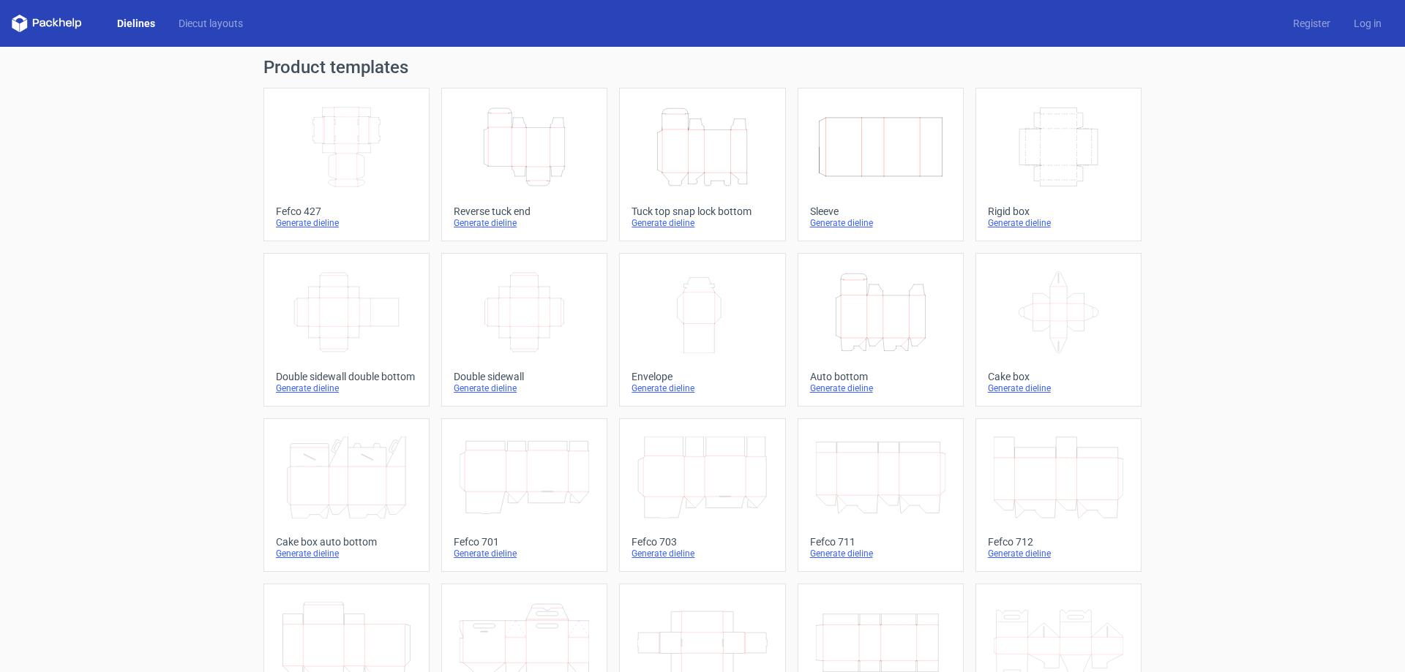
click at [1062, 147] on icon "Width Depth Height" at bounding box center [1059, 147] width 130 height 82
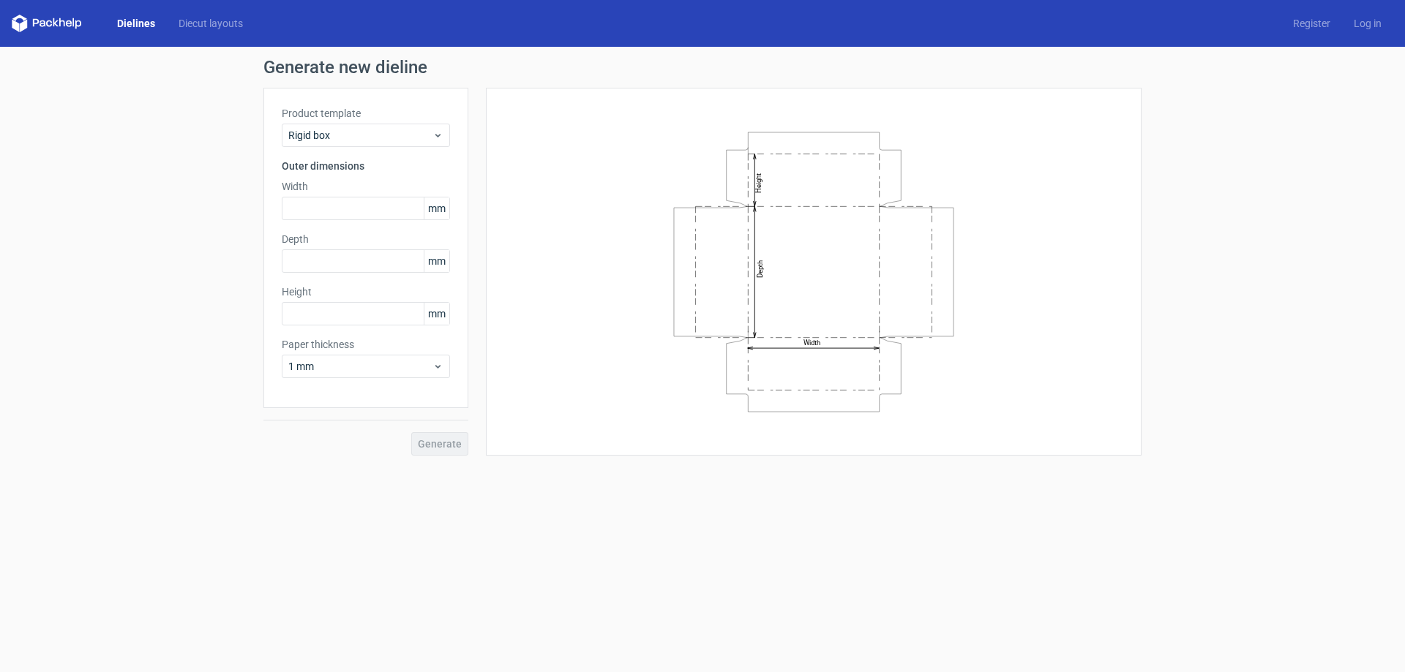
click at [126, 26] on link "Dielines" at bounding box center [135, 23] width 61 height 15
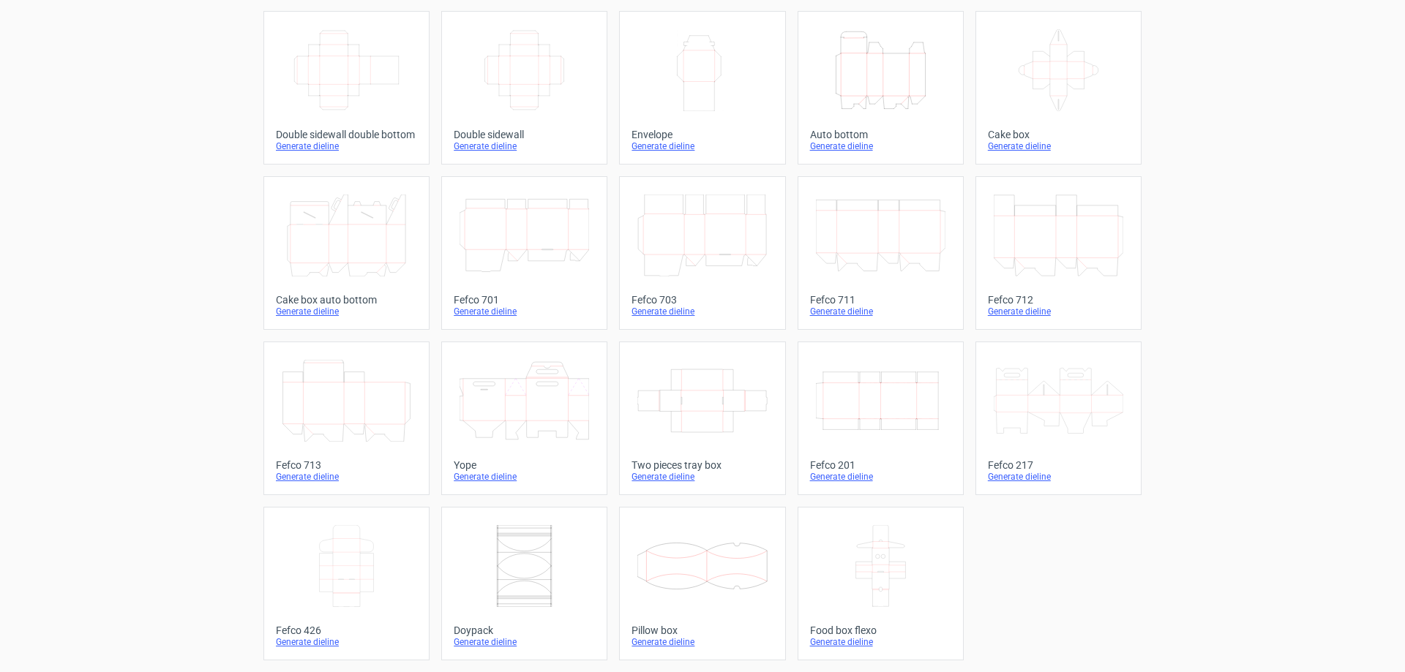
scroll to position [47, 0]
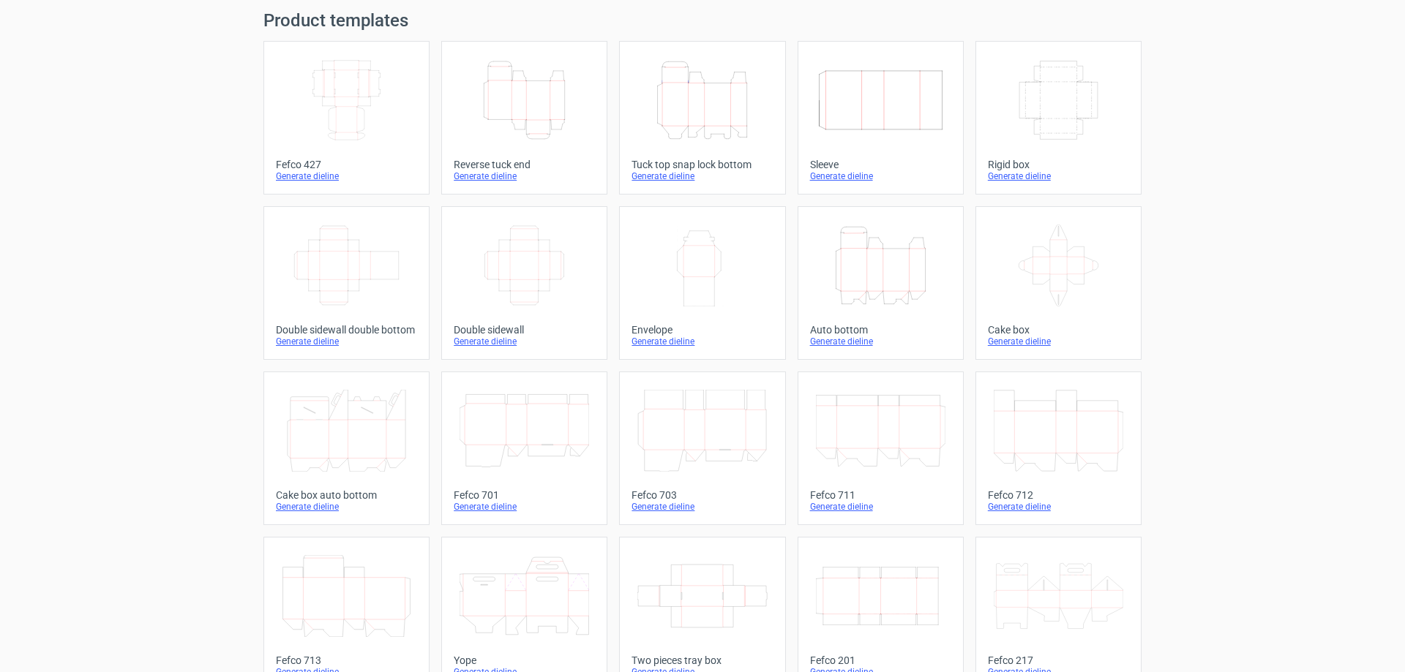
click at [536, 252] on icon "Width Depth Height" at bounding box center [525, 266] width 130 height 82
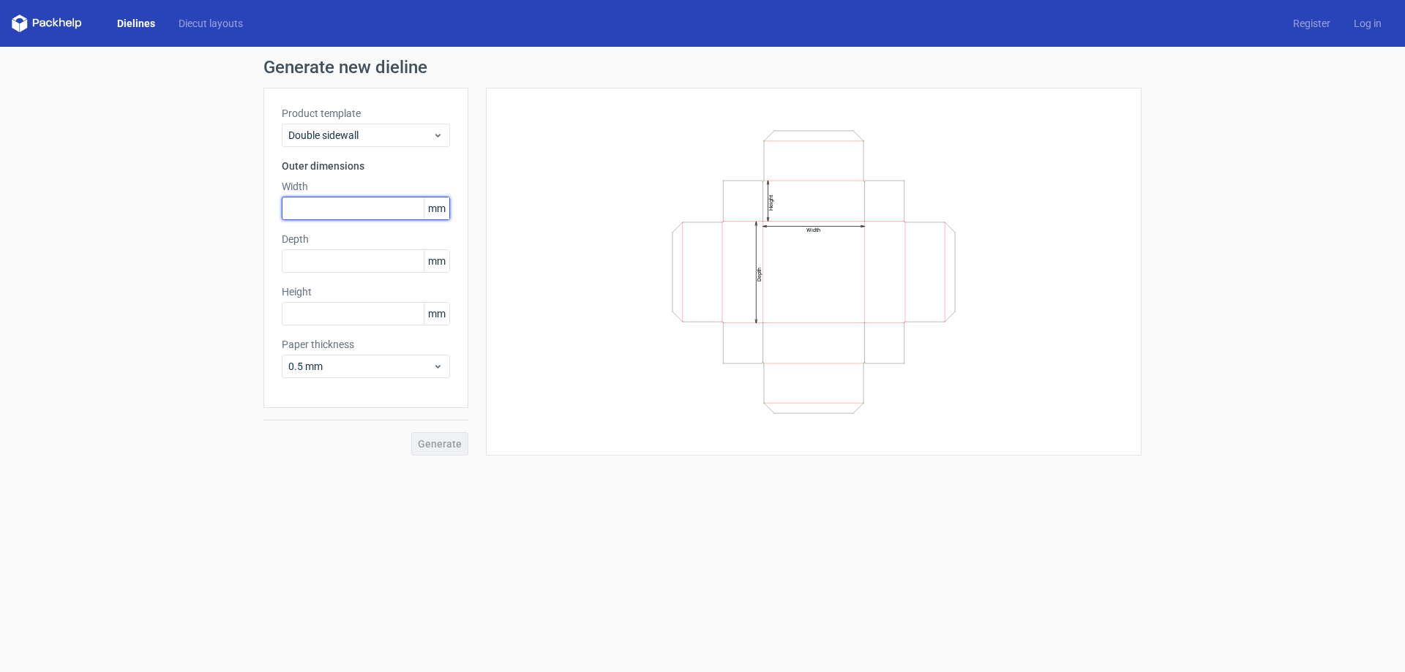
click at [330, 208] on input "text" at bounding box center [366, 208] width 168 height 23
type input "172"
type input "112"
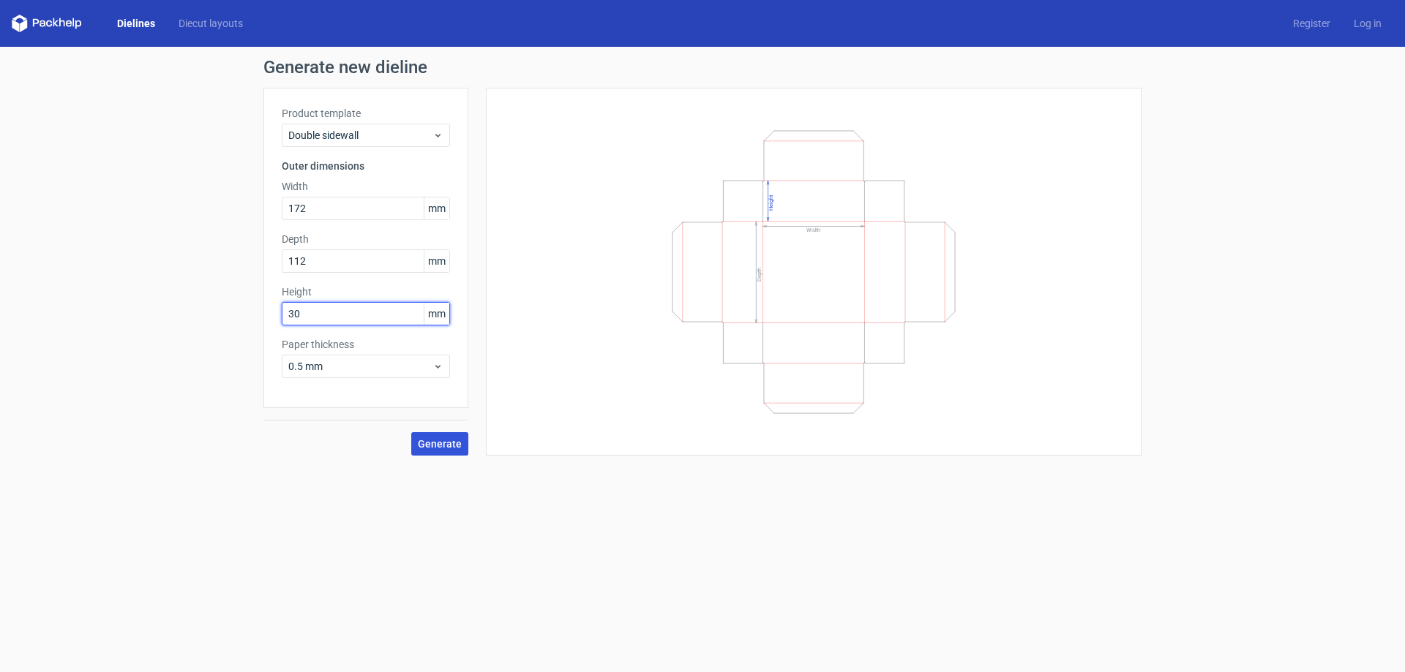
type input "30"
click at [449, 439] on span "Generate" at bounding box center [440, 444] width 44 height 10
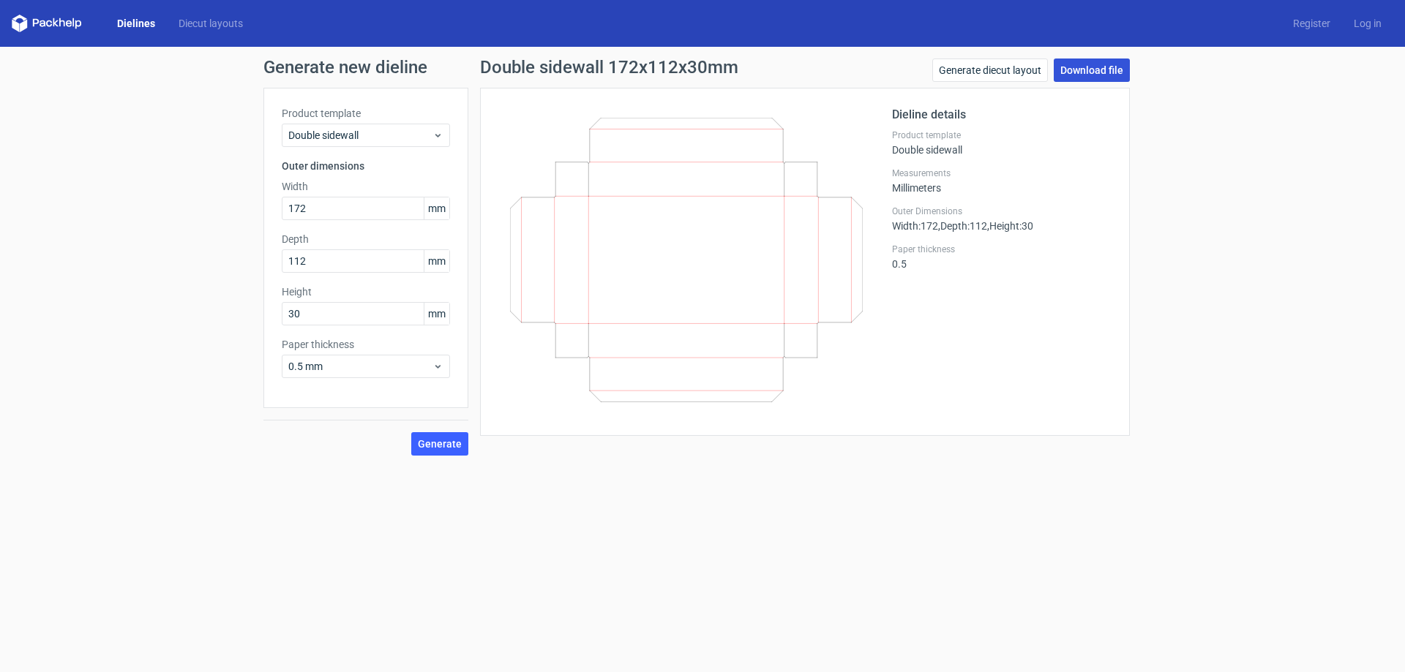
click at [1094, 72] on link "Download file" at bounding box center [1092, 70] width 76 height 23
